Goal: Information Seeking & Learning: Learn about a topic

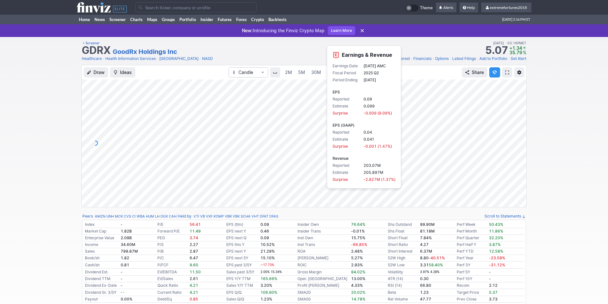
scroll to position [64, 0]
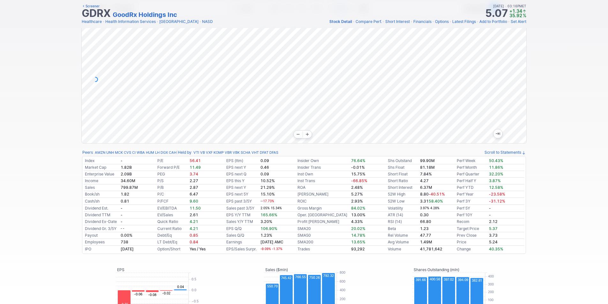
click at [515, 125] on div at bounding box center [519, 78] width 13 height 112
drag, startPoint x: 515, startPoint y: 102, endPoint x: 513, endPoint y: 93, distance: 8.8
click at [515, 93] on div at bounding box center [519, 78] width 13 height 112
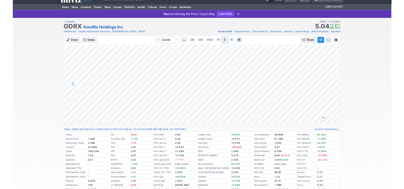
scroll to position [0, 0]
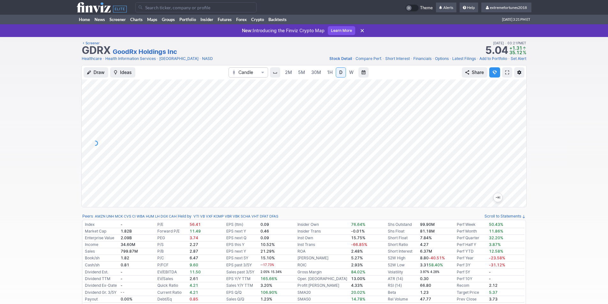
click at [351, 71] on span "W" at bounding box center [351, 72] width 4 height 5
drag, startPoint x: 520, startPoint y: 137, endPoint x: 520, endPoint y: 146, distance: 9.6
click at [520, 146] on div at bounding box center [519, 142] width 13 height 112
drag, startPoint x: 518, startPoint y: 174, endPoint x: 519, endPoint y: 137, distance: 36.4
click at [519, 137] on div at bounding box center [519, 142] width 13 height 112
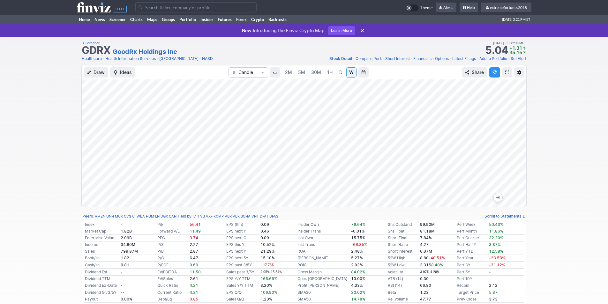
drag, startPoint x: 518, startPoint y: 165, endPoint x: 514, endPoint y: 130, distance: 35.6
click at [518, 126] on div at bounding box center [519, 142] width 13 height 112
drag, startPoint x: 522, startPoint y: 165, endPoint x: 523, endPoint y: 132, distance: 33.5
click at [523, 132] on div at bounding box center [519, 142] width 13 height 112
drag, startPoint x: 520, startPoint y: 158, endPoint x: 515, endPoint y: 170, distance: 13.6
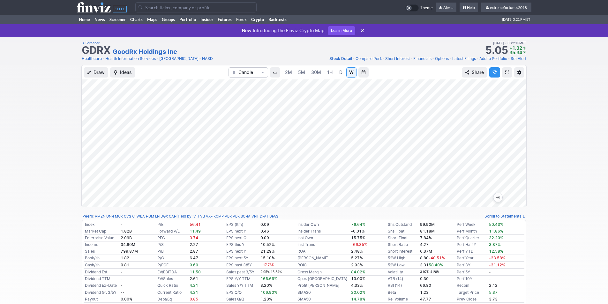
click at [518, 168] on div at bounding box center [519, 142] width 13 height 112
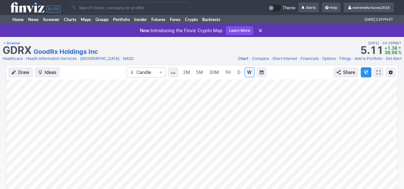
drag, startPoint x: 387, startPoint y: 119, endPoint x: 384, endPoint y: 130, distance: 11.3
click at [387, 130] on div at bounding box center [390, 142] width 13 height 112
drag, startPoint x: 387, startPoint y: 151, endPoint x: 389, endPoint y: 116, distance: 34.5
click at [389, 116] on div at bounding box center [390, 142] width 13 height 112
drag, startPoint x: 386, startPoint y: 123, endPoint x: 384, endPoint y: 145, distance: 21.5
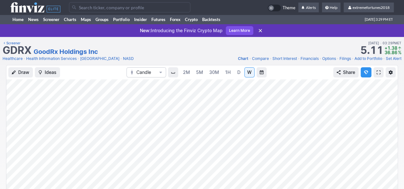
click at [384, 145] on div at bounding box center [390, 142] width 13 height 112
click at [379, 164] on div at bounding box center [201, 143] width 391 height 128
drag, startPoint x: 391, startPoint y: 104, endPoint x: 385, endPoint y: 126, distance: 22.4
click at [389, 159] on div at bounding box center [390, 142] width 13 height 112
drag, startPoint x: 390, startPoint y: 104, endPoint x: 390, endPoint y: 114, distance: 9.9
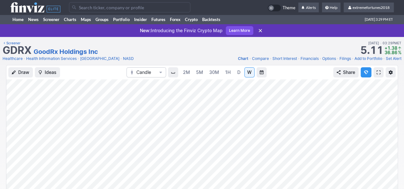
click at [390, 114] on div at bounding box center [390, 142] width 13 height 112
drag, startPoint x: 387, startPoint y: 143, endPoint x: 385, endPoint y: 115, distance: 28.1
click at [387, 113] on div at bounding box center [390, 142] width 13 height 112
drag, startPoint x: 392, startPoint y: 159, endPoint x: 387, endPoint y: 103, distance: 55.7
click at [387, 103] on div at bounding box center [390, 142] width 13 height 112
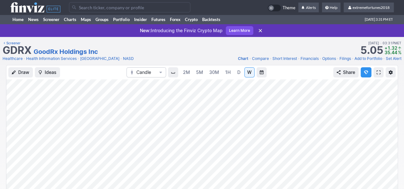
drag, startPoint x: 389, startPoint y: 143, endPoint x: 389, endPoint y: 148, distance: 5.4
click at [389, 148] on div at bounding box center [390, 142] width 13 height 112
drag, startPoint x: 389, startPoint y: 151, endPoint x: 388, endPoint y: 141, distance: 9.9
click at [388, 141] on div at bounding box center [390, 142] width 13 height 112
drag, startPoint x: 390, startPoint y: 136, endPoint x: 389, endPoint y: 141, distance: 5.3
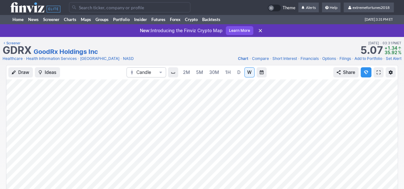
click at [389, 141] on div at bounding box center [390, 142] width 13 height 112
click at [235, 72] on link "D" at bounding box center [239, 72] width 10 height 10
click at [381, 160] on div at bounding box center [201, 143] width 391 height 128
drag, startPoint x: 387, startPoint y: 147, endPoint x: 390, endPoint y: 112, distance: 35.5
click at [390, 112] on div at bounding box center [390, 142] width 13 height 112
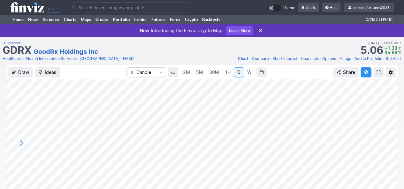
drag, startPoint x: 388, startPoint y: 144, endPoint x: 394, endPoint y: 120, distance: 24.6
click at [394, 120] on div at bounding box center [390, 142] width 13 height 112
click at [389, 137] on div at bounding box center [390, 142] width 13 height 112
drag, startPoint x: 394, startPoint y: 128, endPoint x: 388, endPoint y: 159, distance: 31.2
click at [388, 159] on div at bounding box center [390, 142] width 13 height 112
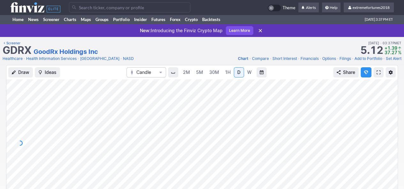
drag, startPoint x: 391, startPoint y: 165, endPoint x: 390, endPoint y: 134, distance: 31.3
click at [394, 133] on div at bounding box center [390, 142] width 13 height 112
click at [377, 159] on div at bounding box center [201, 143] width 391 height 128
drag, startPoint x: 390, startPoint y: 134, endPoint x: 384, endPoint y: 128, distance: 7.9
click at [390, 134] on div at bounding box center [390, 142] width 13 height 112
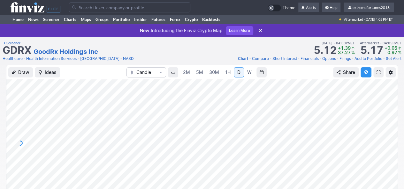
click at [116, 7] on input "Search" at bounding box center [129, 7] width 121 height 10
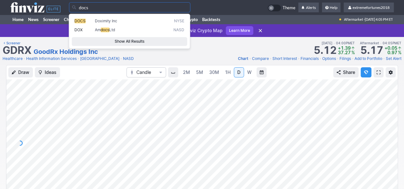
type input "docs"
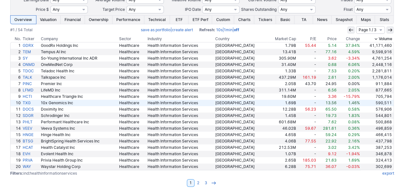
scroll to position [85, 0]
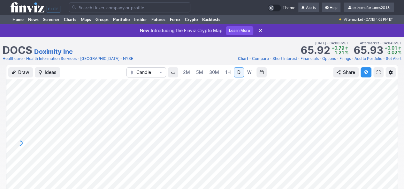
click at [389, 160] on div at bounding box center [390, 142] width 13 height 112
drag, startPoint x: 391, startPoint y: 156, endPoint x: 387, endPoint y: 115, distance: 40.7
click at [387, 115] on div at bounding box center [390, 142] width 13 height 112
drag, startPoint x: 388, startPoint y: 108, endPoint x: 390, endPoint y: 163, distance: 55.9
click at [390, 164] on div at bounding box center [390, 142] width 13 height 112
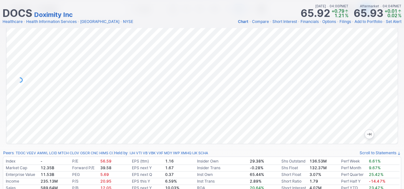
scroll to position [32, 0]
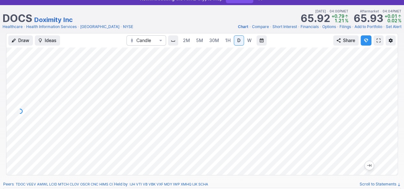
drag, startPoint x: 387, startPoint y: 142, endPoint x: 388, endPoint y: 93, distance: 49.5
click at [388, 93] on div at bounding box center [390, 110] width 13 height 112
drag, startPoint x: 387, startPoint y: 119, endPoint x: 388, endPoint y: 97, distance: 21.7
click at [389, 98] on div at bounding box center [390, 110] width 13 height 112
drag, startPoint x: 390, startPoint y: 104, endPoint x: 387, endPoint y: 114, distance: 10.5
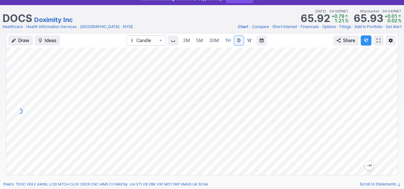
click at [387, 114] on div at bounding box center [390, 110] width 13 height 112
drag, startPoint x: 387, startPoint y: 114, endPoint x: 384, endPoint y: 86, distance: 27.6
click at [395, 85] on div at bounding box center [390, 110] width 13 height 112
click at [378, 131] on div at bounding box center [201, 112] width 391 height 128
click at [390, 108] on div at bounding box center [390, 110] width 13 height 112
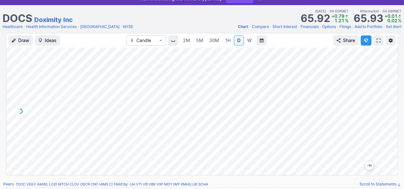
click at [382, 115] on div at bounding box center [201, 112] width 391 height 128
drag, startPoint x: 392, startPoint y: 91, endPoint x: 387, endPoint y: 116, distance: 25.5
click at [387, 116] on div at bounding box center [390, 110] width 13 height 112
click at [390, 90] on div at bounding box center [390, 110] width 13 height 112
drag, startPoint x: 388, startPoint y: 100, endPoint x: 384, endPoint y: 113, distance: 12.6
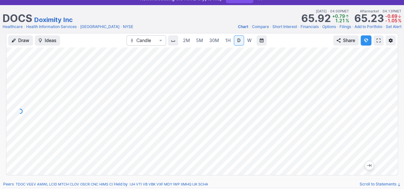
click at [384, 113] on div at bounding box center [390, 110] width 13 height 112
drag, startPoint x: 390, startPoint y: 128, endPoint x: 392, endPoint y: 103, distance: 25.0
click at [392, 103] on div at bounding box center [390, 110] width 13 height 112
drag, startPoint x: 393, startPoint y: 83, endPoint x: 386, endPoint y: 96, distance: 14.8
click at [390, 95] on div at bounding box center [390, 110] width 13 height 112
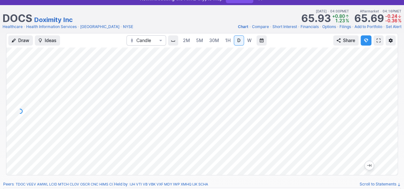
click at [384, 104] on div at bounding box center [201, 112] width 391 height 128
click at [384, 104] on div at bounding box center [390, 110] width 13 height 112
click at [392, 93] on div at bounding box center [390, 110] width 13 height 112
drag, startPoint x: 389, startPoint y: 116, endPoint x: 389, endPoint y: 108, distance: 8.3
click at [389, 108] on div at bounding box center [390, 110] width 13 height 112
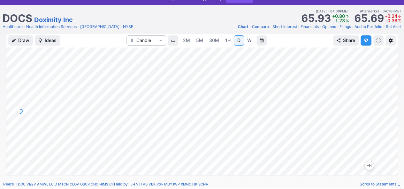
click at [378, 148] on div at bounding box center [201, 112] width 391 height 128
drag, startPoint x: 393, startPoint y: 112, endPoint x: 383, endPoint y: 132, distance: 22.5
click at [391, 129] on div at bounding box center [390, 110] width 13 height 112
drag, startPoint x: 390, startPoint y: 132, endPoint x: 386, endPoint y: 100, distance: 32.2
click at [390, 100] on div at bounding box center [390, 110] width 13 height 112
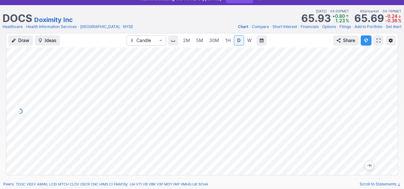
drag, startPoint x: 389, startPoint y: 86, endPoint x: 386, endPoint y: 107, distance: 21.2
click at [389, 107] on div at bounding box center [390, 110] width 13 height 112
click at [379, 115] on div at bounding box center [201, 112] width 391 height 128
drag, startPoint x: 391, startPoint y: 128, endPoint x: 385, endPoint y: 98, distance: 30.9
click at [390, 98] on div at bounding box center [390, 110] width 13 height 112
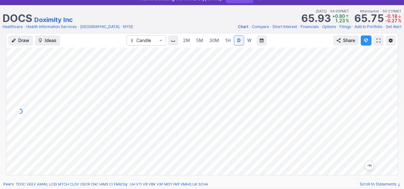
click at [382, 117] on div at bounding box center [201, 112] width 391 height 128
drag, startPoint x: 390, startPoint y: 136, endPoint x: 384, endPoint y: 130, distance: 7.7
click at [392, 128] on div at bounding box center [390, 110] width 13 height 112
